Goal: Information Seeking & Learning: Learn about a topic

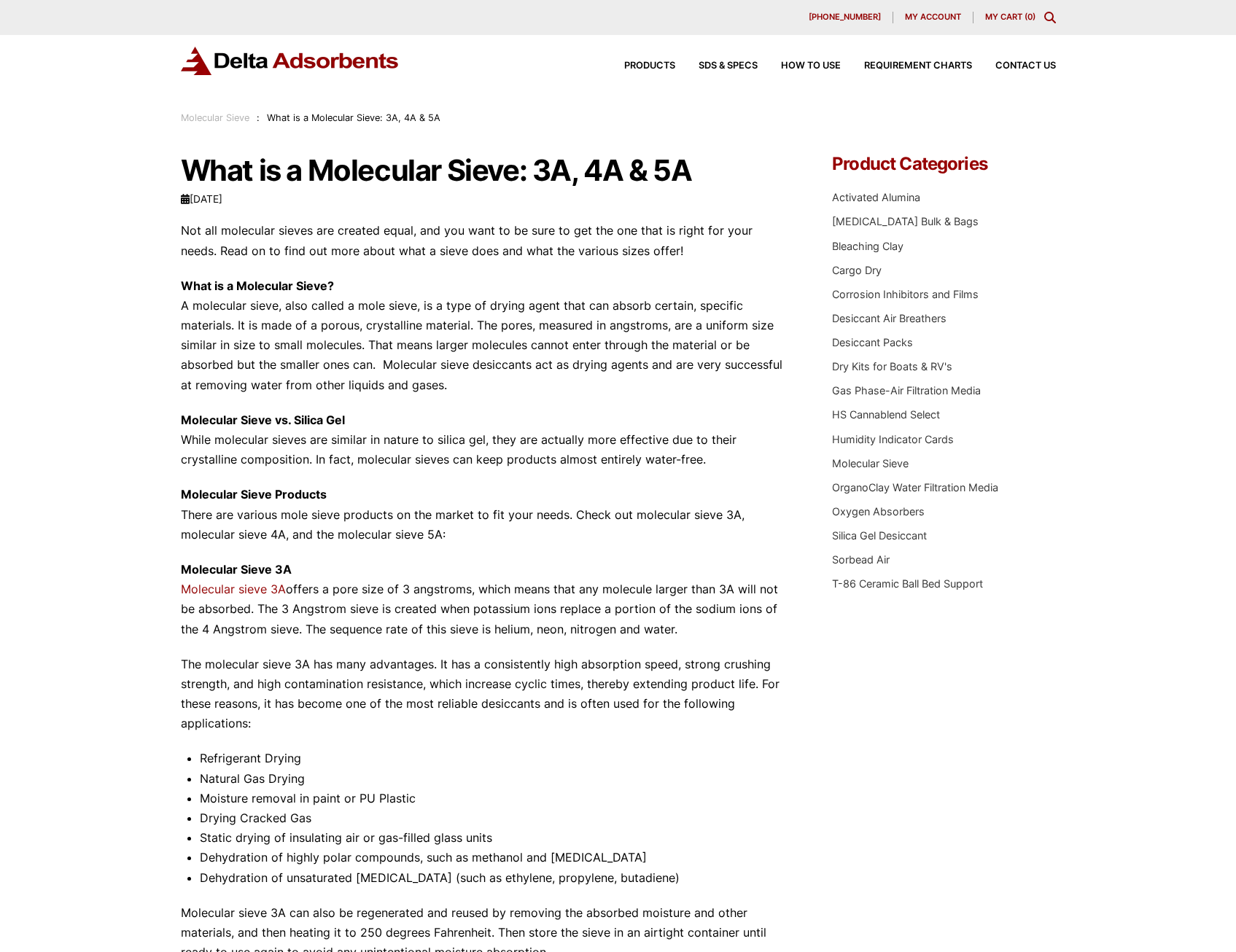
click at [224, 589] on link "Molecular sieve 3A" at bounding box center [233, 588] width 105 height 14
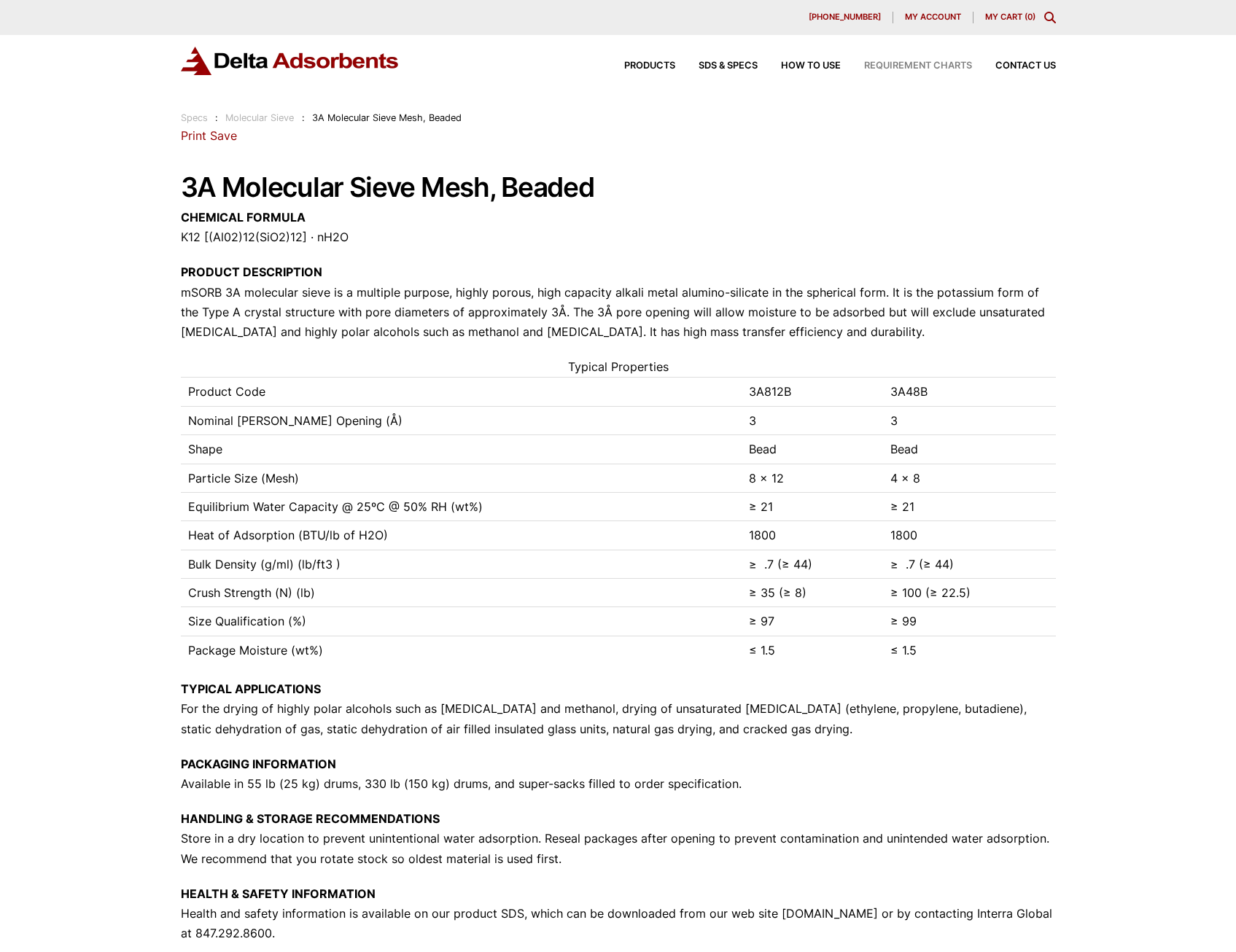
click at [895, 67] on span "Requirement Charts" at bounding box center [918, 66] width 108 height 10
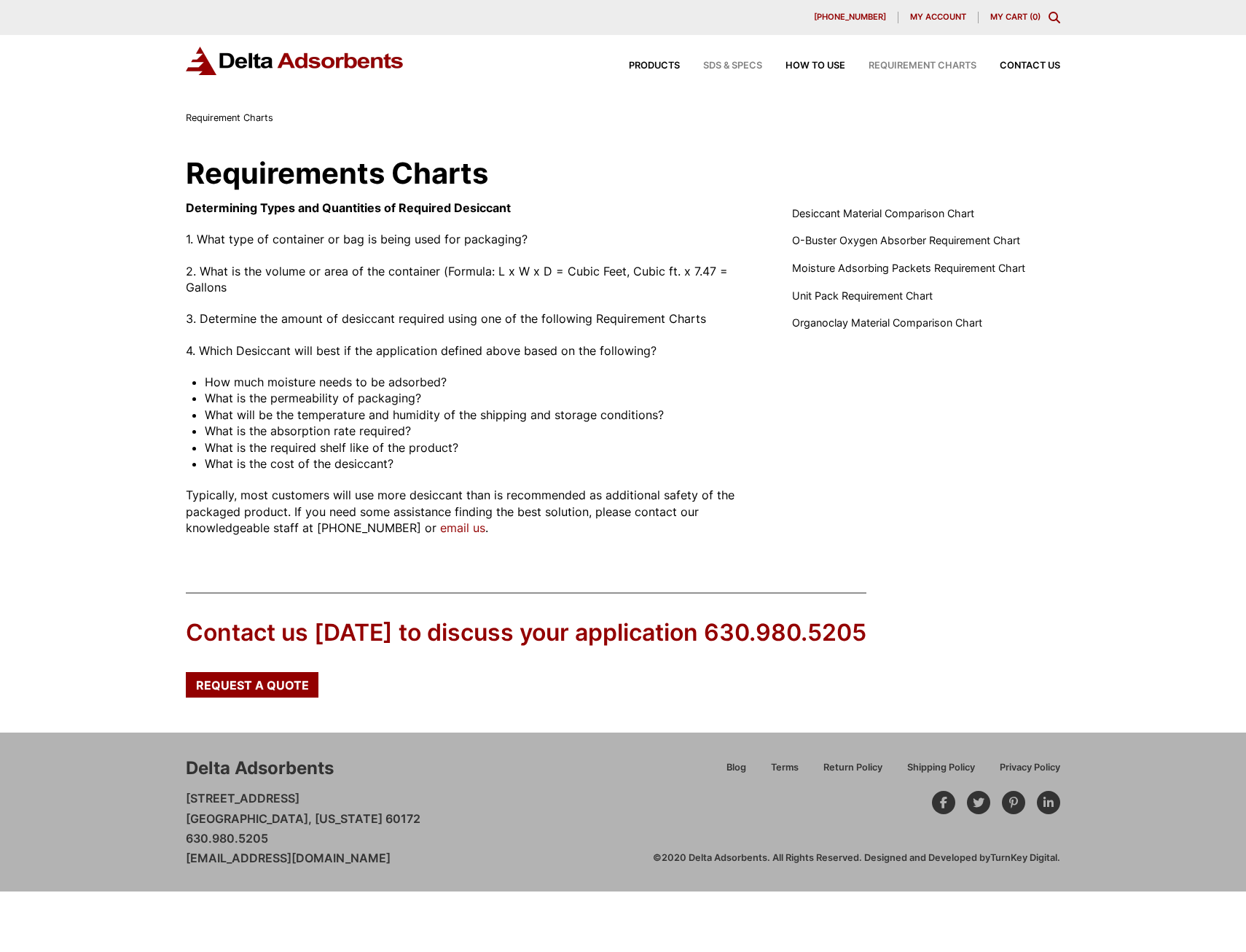
click at [731, 65] on span "SDS & SPECS" at bounding box center [733, 66] width 59 height 10
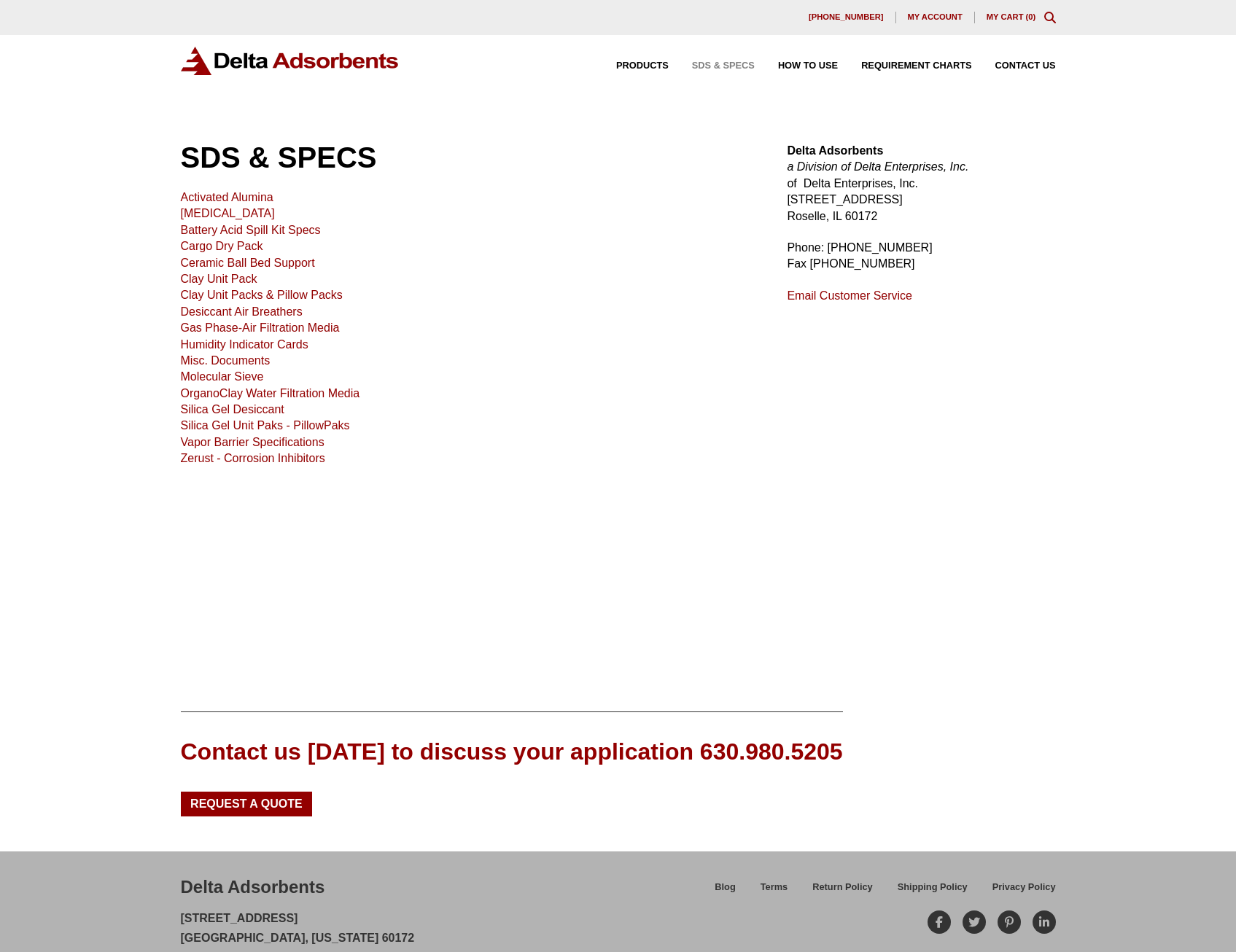
click at [244, 376] on link "Molecular Sieve" at bounding box center [222, 377] width 83 height 12
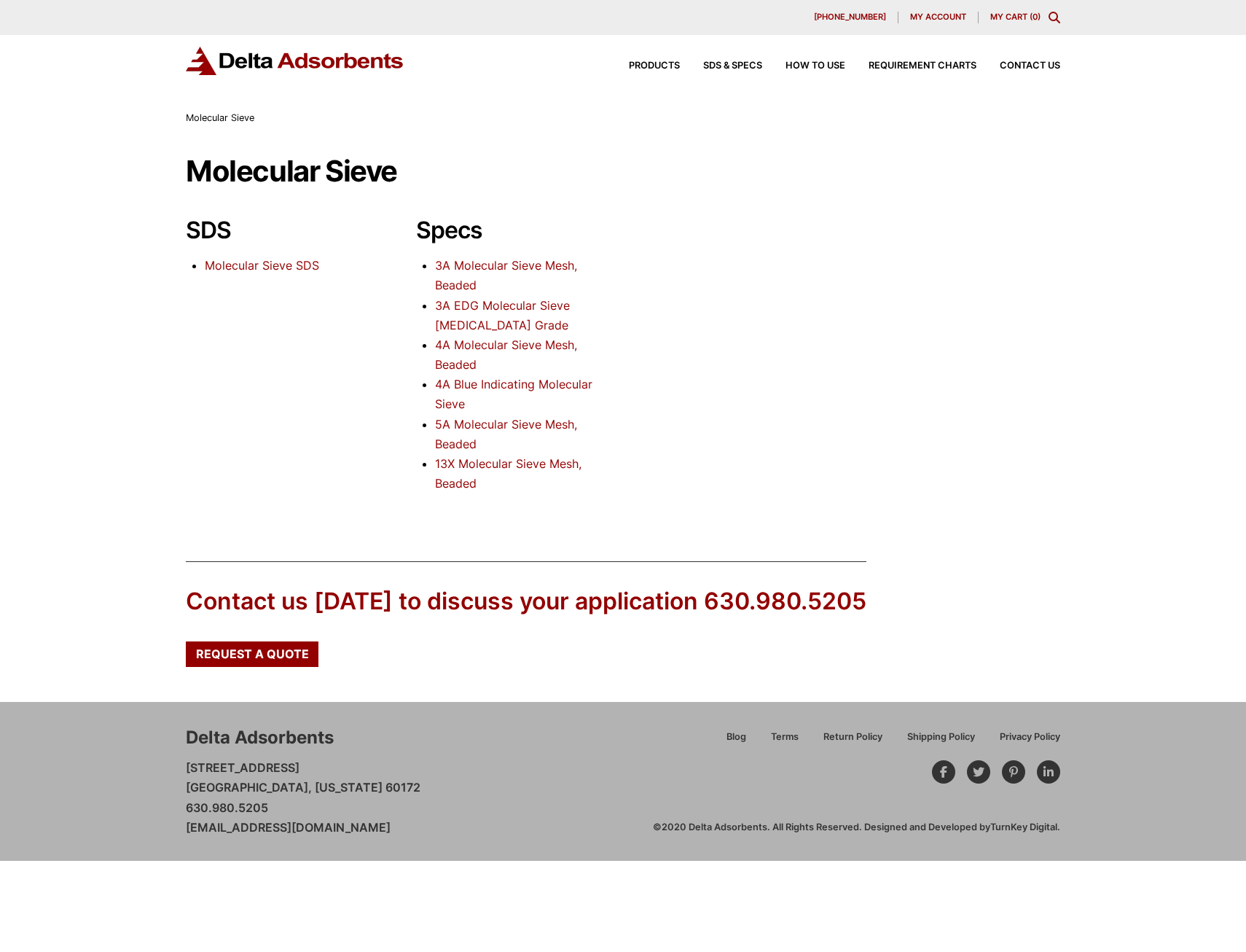
click at [474, 262] on link "3A Molecular Sieve Mesh, Beaded" at bounding box center [506, 274] width 142 height 34
